Goal: Complete application form

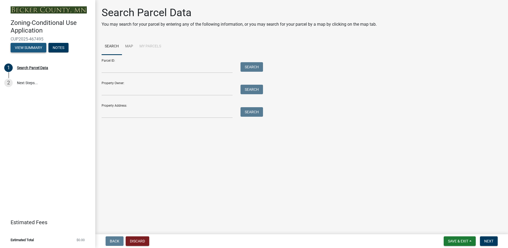
click at [33, 50] on button "View Summary" at bounding box center [29, 48] width 36 height 10
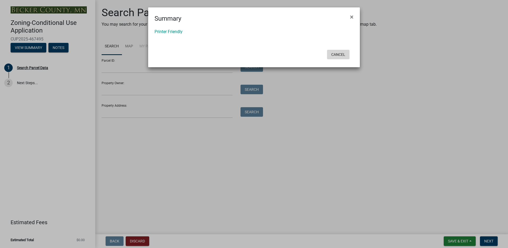
click at [338, 55] on button "Cancel" at bounding box center [338, 55] width 23 height 10
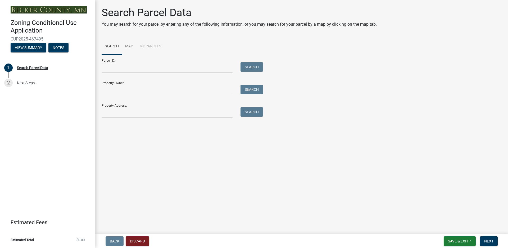
click at [148, 84] on div "Property Owner: Search" at bounding box center [181, 86] width 159 height 18
click at [193, 90] on input "Property Owner:" at bounding box center [167, 90] width 131 height 11
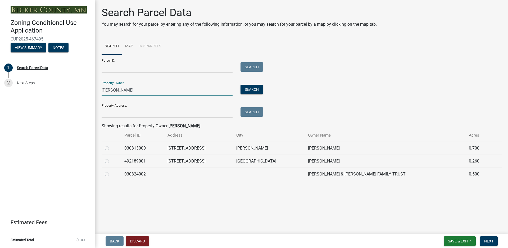
type input "[PERSON_NAME]"
click at [111, 171] on label at bounding box center [111, 171] width 0 height 0
click at [111, 174] on input "radio" at bounding box center [112, 172] width 3 height 3
radio input "true"
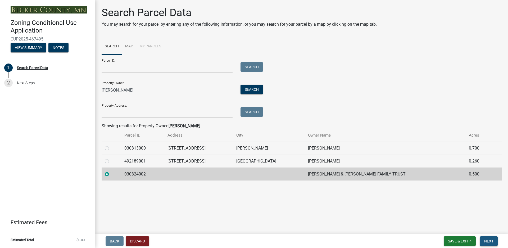
click at [489, 241] on span "Next" at bounding box center [489, 241] width 9 height 4
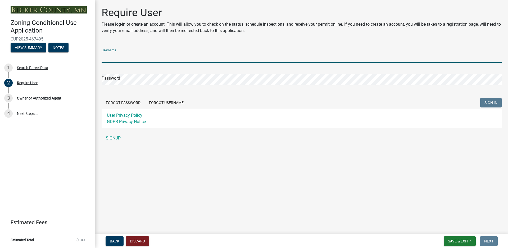
click at [129, 55] on input "Username" at bounding box center [302, 57] width 400 height 11
type input "[PERSON_NAME]"
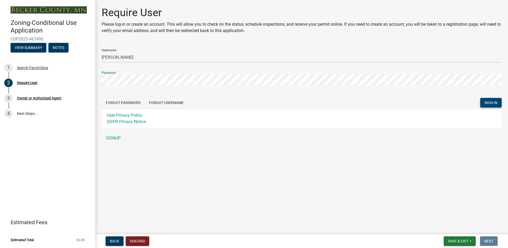
click at [488, 101] on span "SIGN IN" at bounding box center [491, 103] width 13 height 4
click at [489, 102] on span "SIGN IN" at bounding box center [491, 103] width 13 height 4
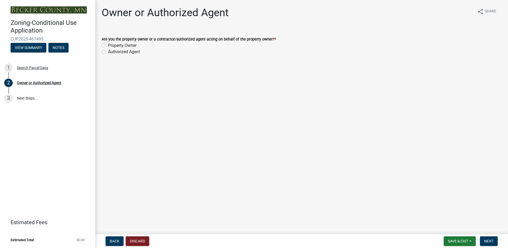
click at [108, 46] on label "Property Owner" at bounding box center [122, 45] width 29 height 6
click at [108, 46] on input "Property Owner" at bounding box center [109, 43] width 3 height 3
radio input "true"
click at [485, 239] on button "Next" at bounding box center [489, 241] width 18 height 10
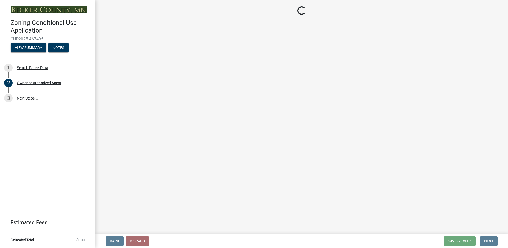
select select "123ce6ae-f07f-4dd0-97d6-d584888f66ce"
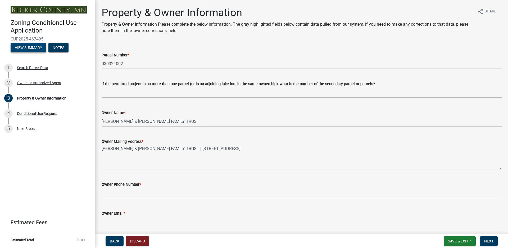
click at [30, 50] on button "View Summary" at bounding box center [29, 48] width 36 height 10
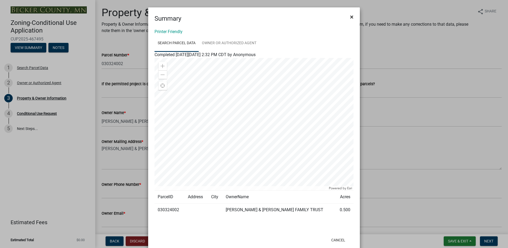
click at [350, 16] on span "×" at bounding box center [351, 16] width 3 height 7
